Goal: Task Accomplishment & Management: Complete application form

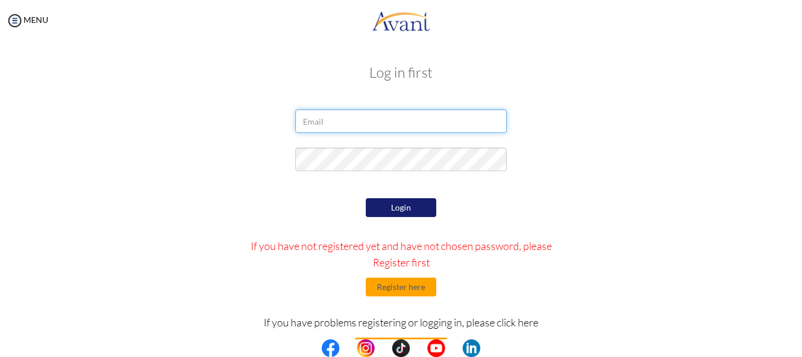
click at [383, 120] on input "email" at bounding box center [400, 120] width 211 height 23
type input "joanneobok@gmail.com"
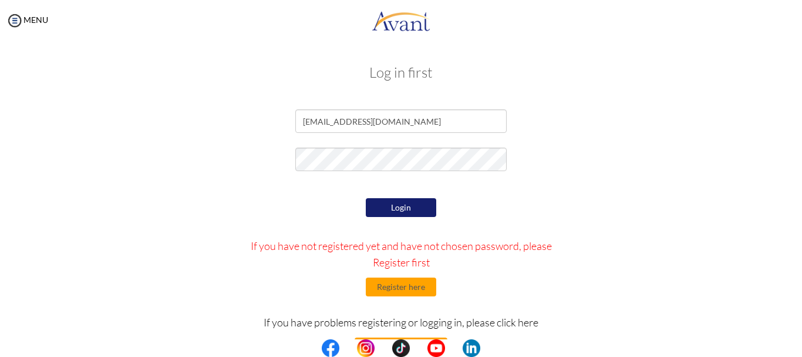
click at [398, 197] on div "Login If you have not registered yet and have not chosen password, please Regis…" at bounding box center [402, 305] width 344 height 221
click at [398, 204] on button "Login" at bounding box center [401, 207] width 70 height 19
click at [380, 289] on button "Register here" at bounding box center [401, 286] width 70 height 19
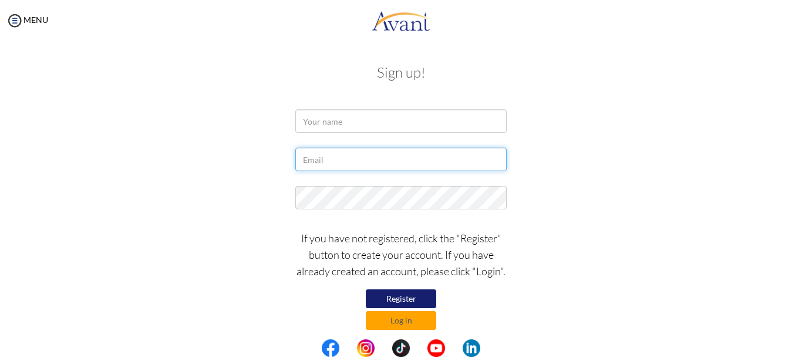
drag, startPoint x: 350, startPoint y: 167, endPoint x: 344, endPoint y: 120, distance: 48.0
click at [344, 120] on form "If you have not registered, click the "Register" button to create your account.…" at bounding box center [401, 219] width 670 height 220
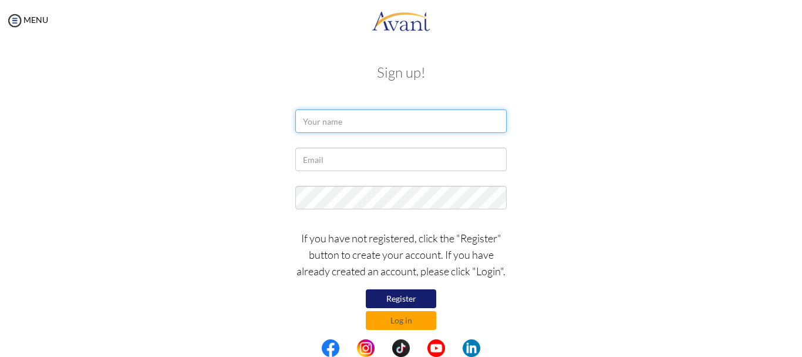
click at [344, 120] on input "text" at bounding box center [400, 120] width 211 height 23
type input "Joanne Obok"
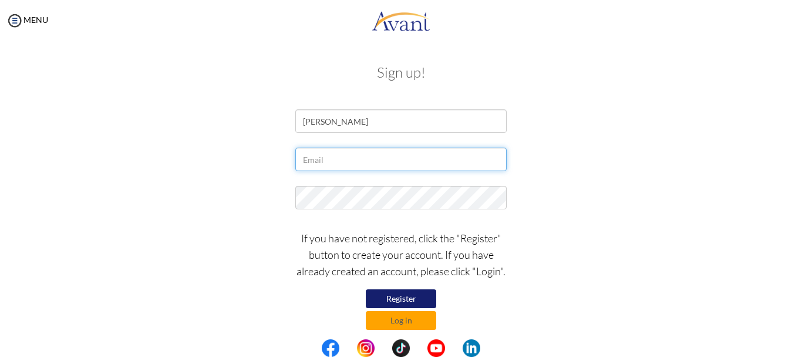
click at [351, 162] on input "text" at bounding box center [400, 158] width 211 height 23
type input "joanneobok@gmail.com"
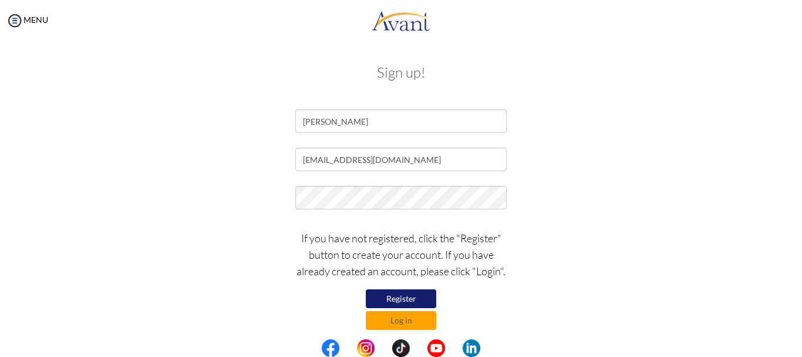
click at [425, 301] on button "Register" at bounding box center [401, 298] width 70 height 19
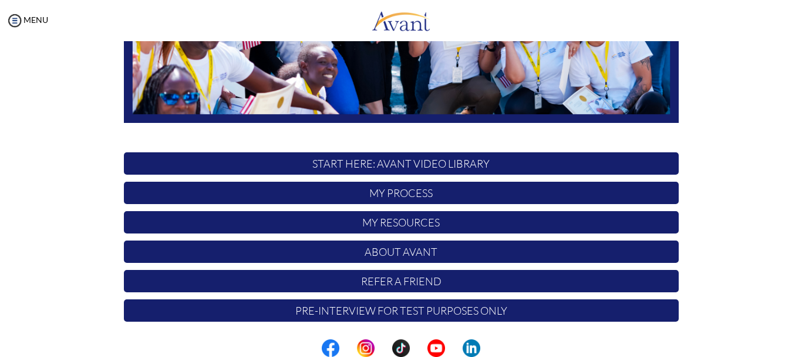
scroll to position [296, 0]
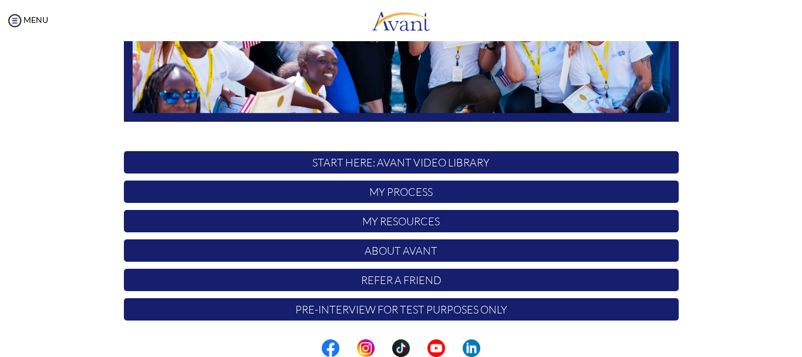
click at [452, 161] on p "START HERE: Avant Video Library" at bounding box center [401, 162] width 555 height 22
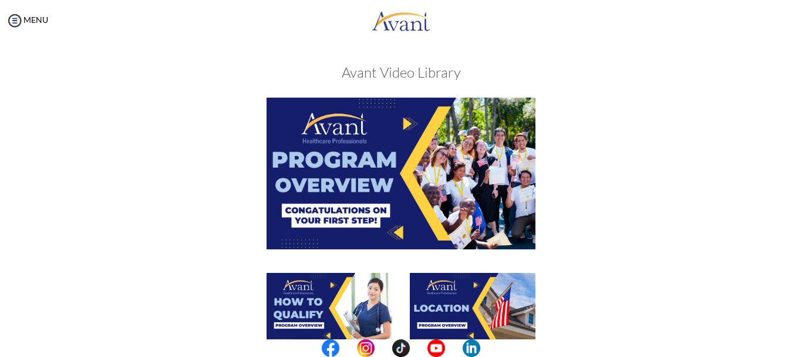
click at [432, 186] on img at bounding box center [401, 173] width 269 height 151
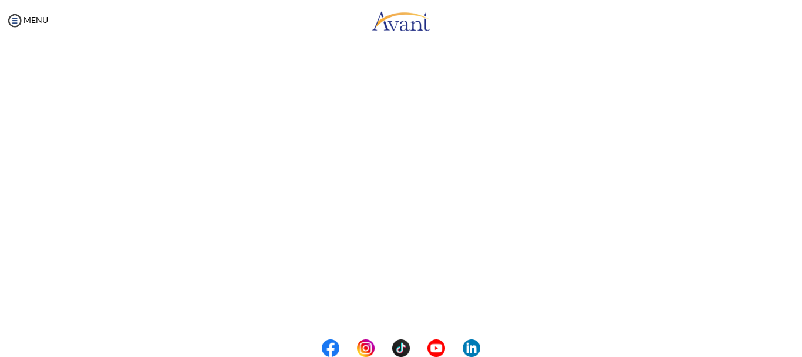
scroll to position [0, 0]
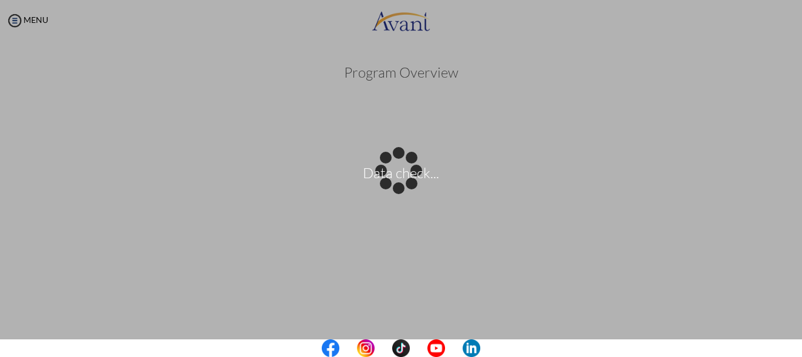
click at [494, 101] on body "Data check... Maintenance break. Please come back in 2 hours. MENU My Status Wh…" at bounding box center [401, 178] width 802 height 357
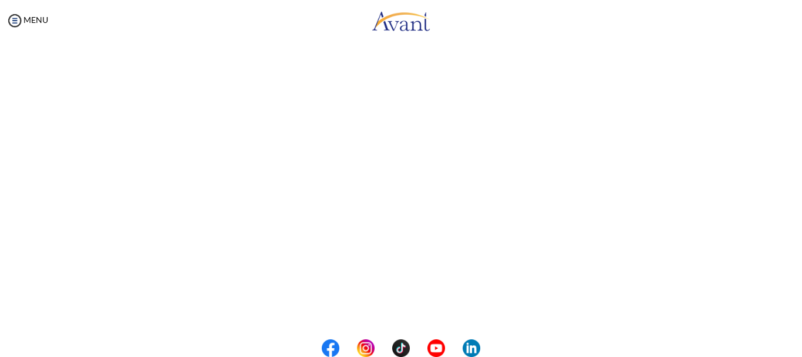
scroll to position [221, 0]
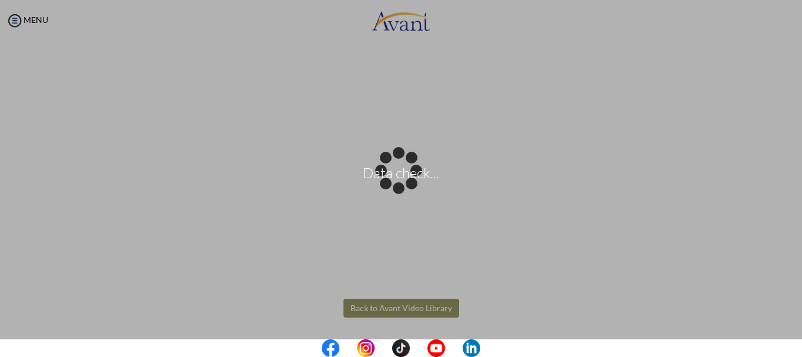
click at [412, 309] on body "Data check... Maintenance break. Please come back in 2 hours. MENU My Status Wh…" at bounding box center [401, 178] width 802 height 357
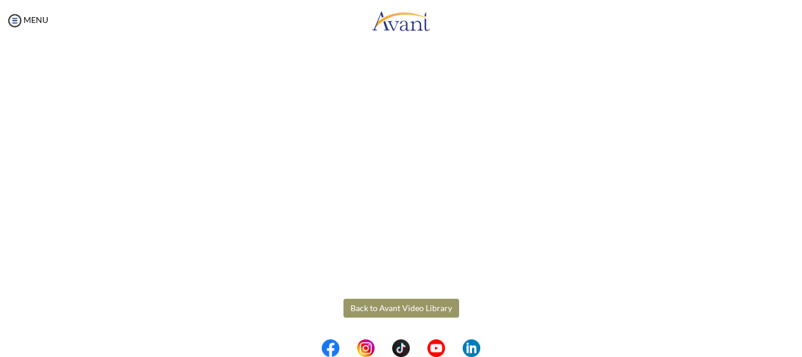
click at [398, 310] on button "Back to Avant Video Library" at bounding box center [402, 307] width 116 height 19
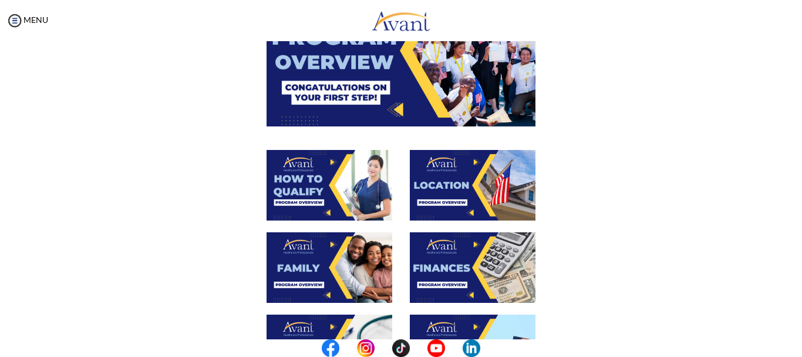
scroll to position [170, 0]
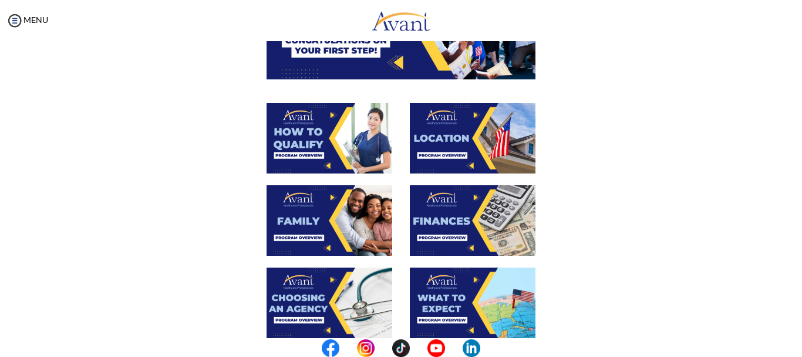
click at [346, 122] on img at bounding box center [330, 138] width 126 height 70
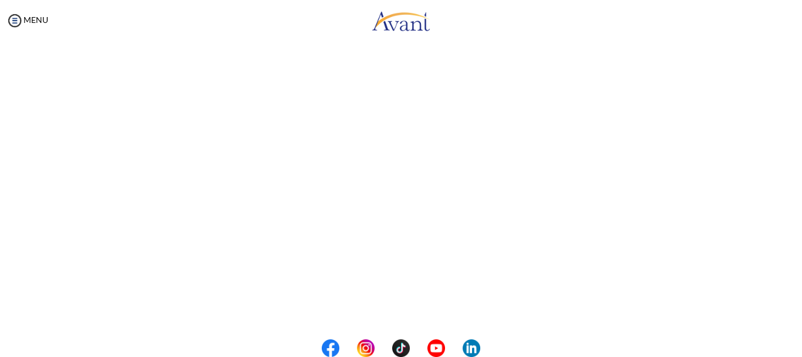
scroll to position [221, 0]
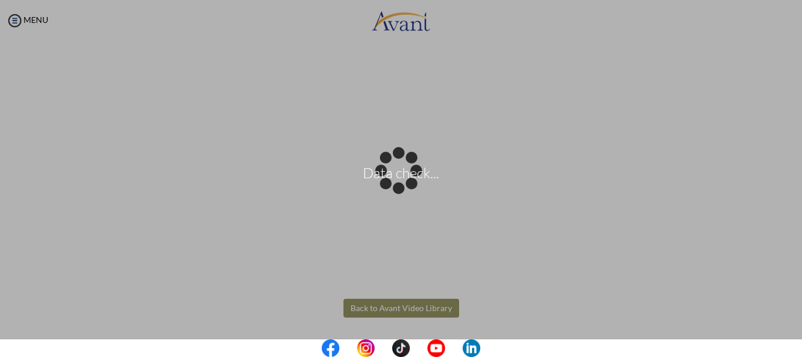
click at [411, 310] on body "Data check... Maintenance break. Please come back in 2 hours. MENU My Status Wh…" at bounding box center [401, 178] width 802 height 357
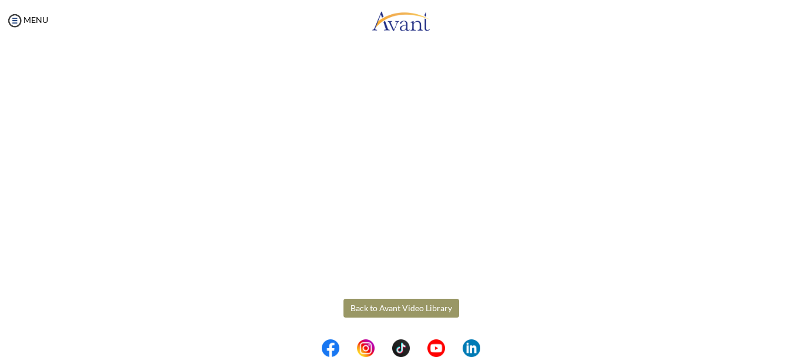
click at [437, 308] on button "Back to Avant Video Library" at bounding box center [402, 307] width 116 height 19
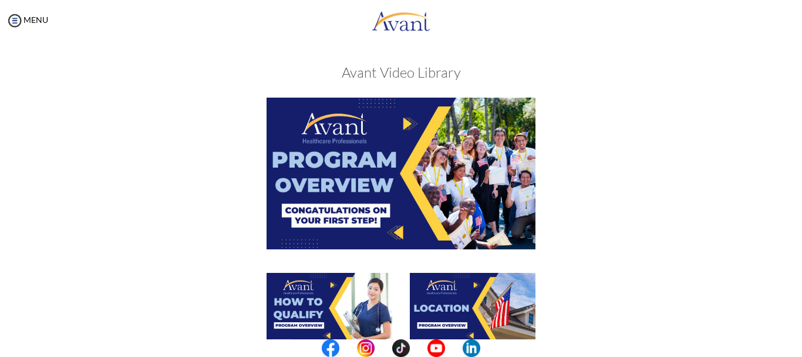
click at [437, 308] on img at bounding box center [473, 308] width 126 height 70
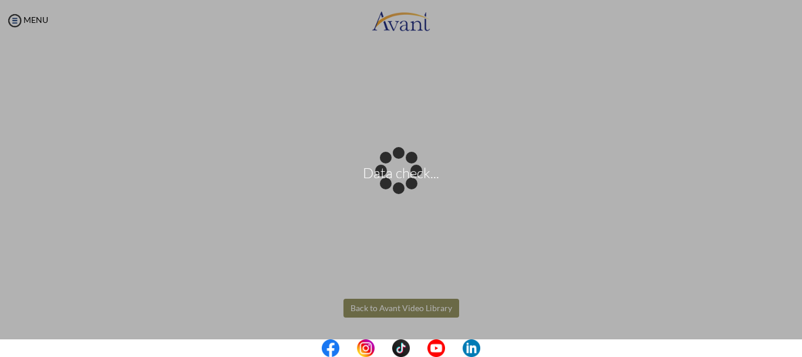
click at [439, 313] on body "Data check... Maintenance break. Please come back in 2 hours. MENU My Status Wh…" at bounding box center [401, 178] width 802 height 357
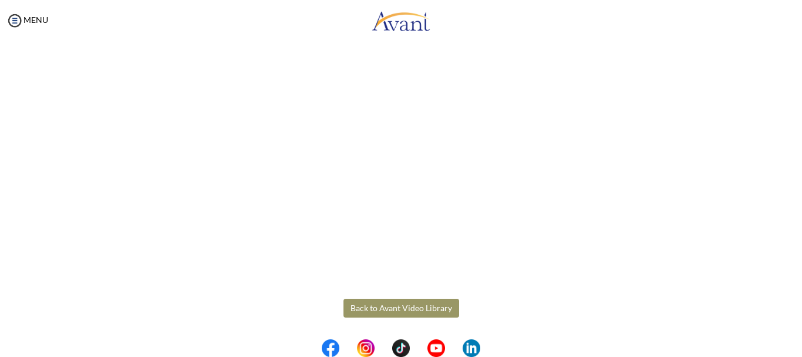
click at [439, 313] on button "Back to Avant Video Library" at bounding box center [402, 307] width 116 height 19
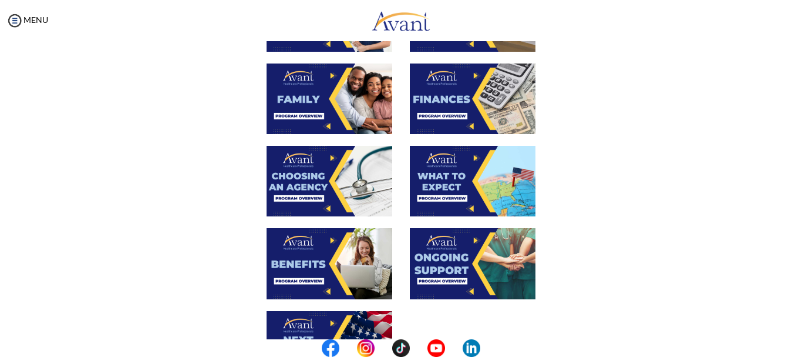
scroll to position [294, 0]
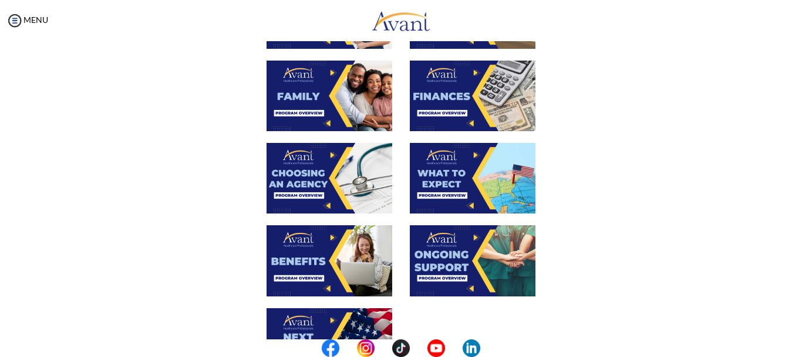
click at [366, 112] on img at bounding box center [330, 96] width 126 height 70
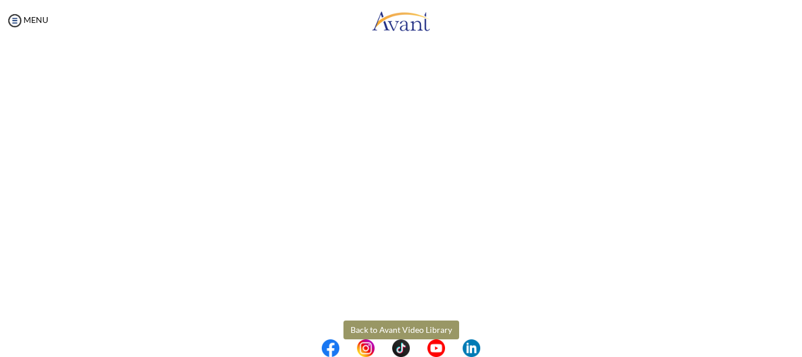
scroll to position [347, 0]
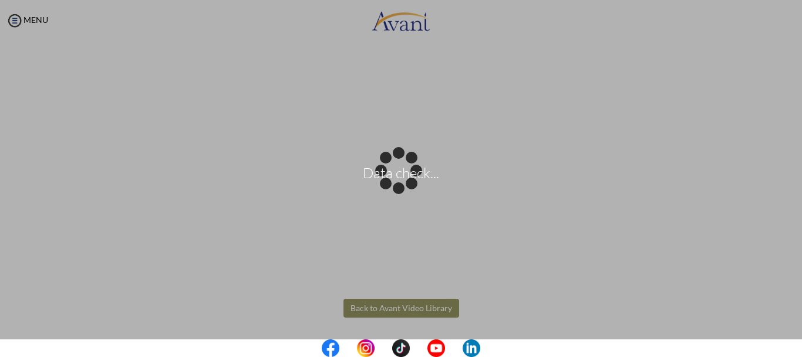
click at [427, 303] on body "Data check... Maintenance break. Please come back in 2 hours. MENU My Status Wh…" at bounding box center [401, 178] width 802 height 357
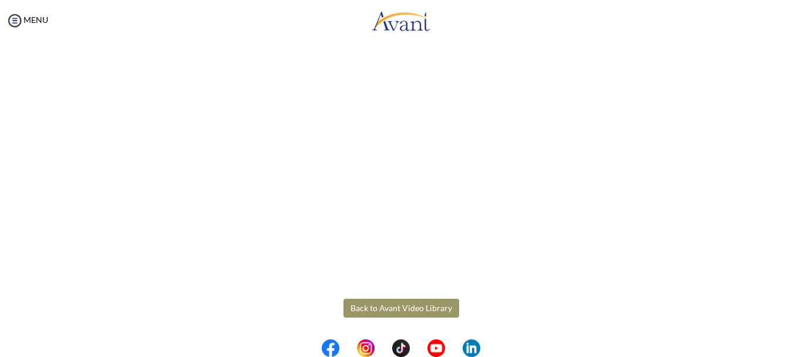
click at [427, 303] on button "Back to Avant Video Library" at bounding box center [402, 307] width 116 height 19
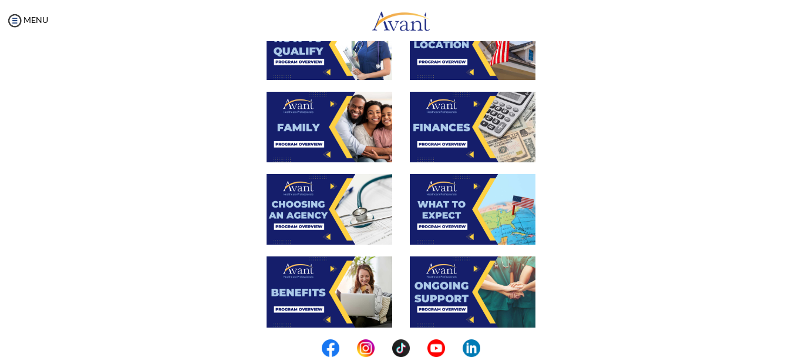
scroll to position [266, 0]
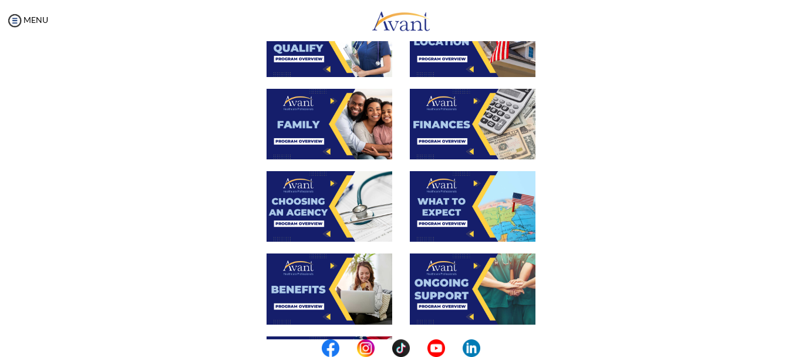
click at [479, 122] on img at bounding box center [473, 124] width 126 height 70
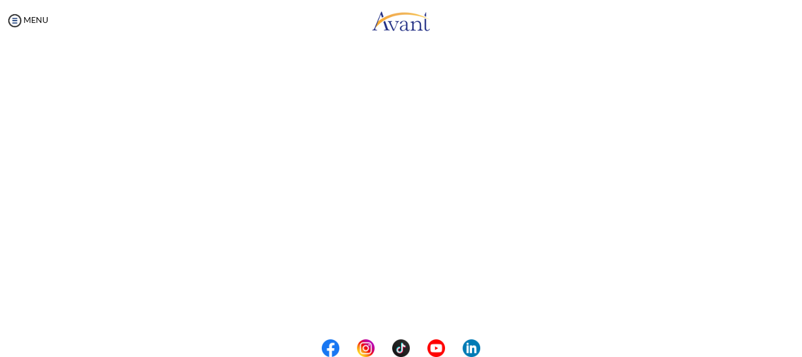
scroll to position [221, 0]
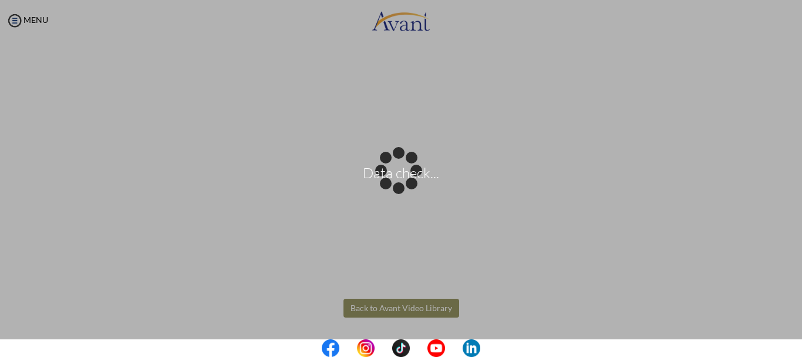
click at [432, 306] on body "Data check... Maintenance break. Please come back in 2 hours. MENU My Status Wh…" at bounding box center [401, 178] width 802 height 357
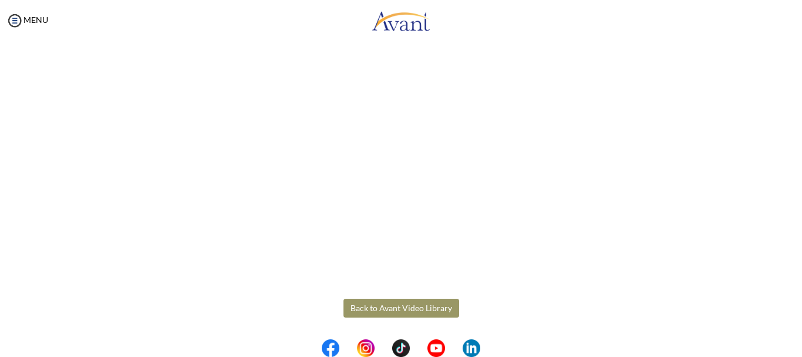
click at [432, 306] on button "Back to Avant Video Library" at bounding box center [402, 307] width 116 height 19
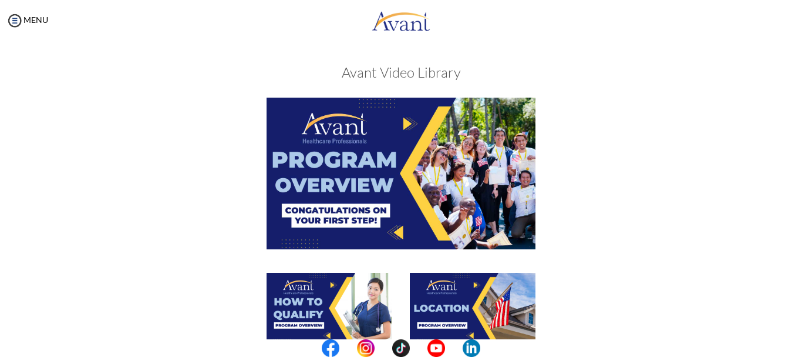
scroll to position [312, 0]
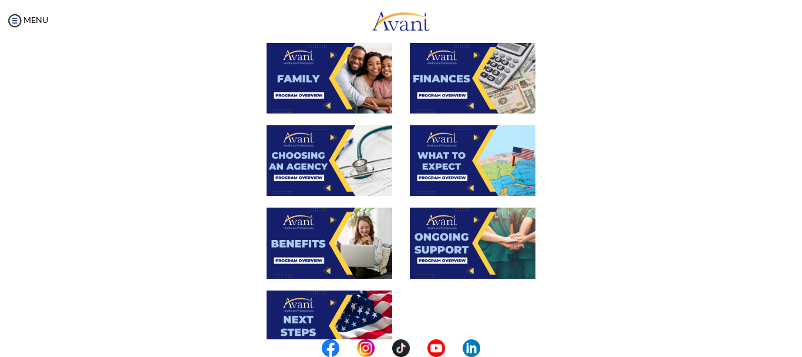
click at [318, 162] on img at bounding box center [330, 160] width 126 height 70
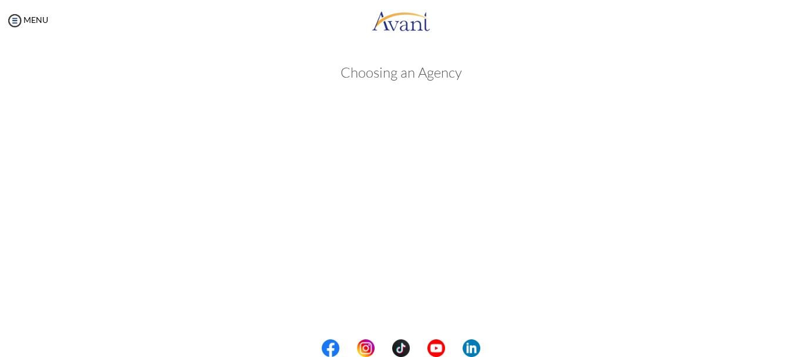
click at [789, 261] on div "My Status What is the next step? We would like you to watch the introductory vi…" at bounding box center [401, 219] width 802 height 357
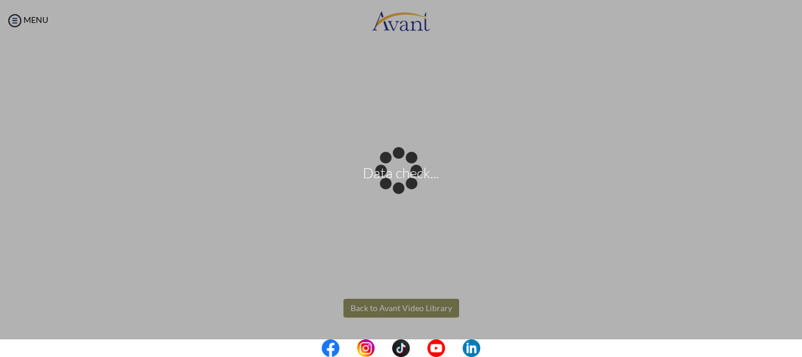
click at [439, 310] on body "Data check... Maintenance break. Please come back in 2 hours. MENU My Status Wh…" at bounding box center [401, 178] width 802 height 357
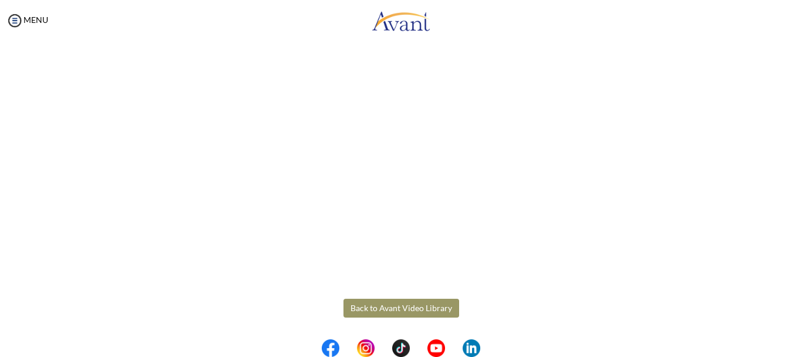
click at [439, 310] on button "Back to Avant Video Library" at bounding box center [402, 307] width 116 height 19
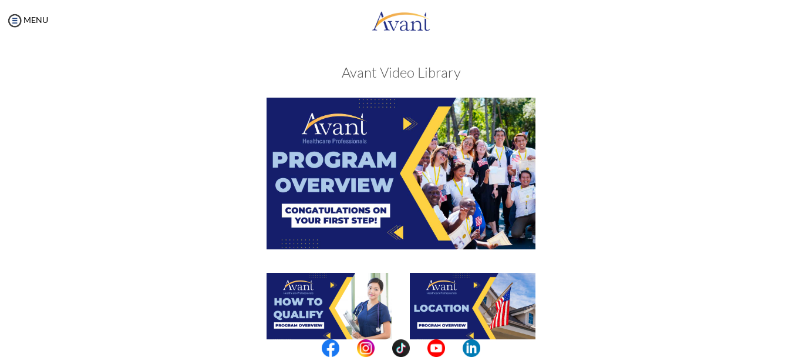
scroll to position [312, 0]
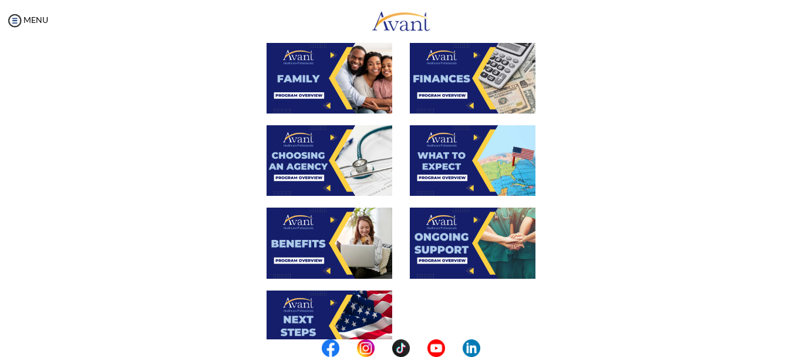
click at [466, 147] on img at bounding box center [473, 160] width 126 height 70
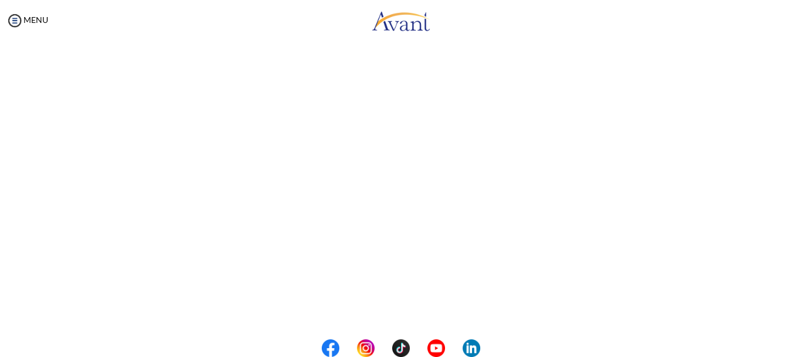
scroll to position [221, 0]
